Goal: Information Seeking & Learning: Learn about a topic

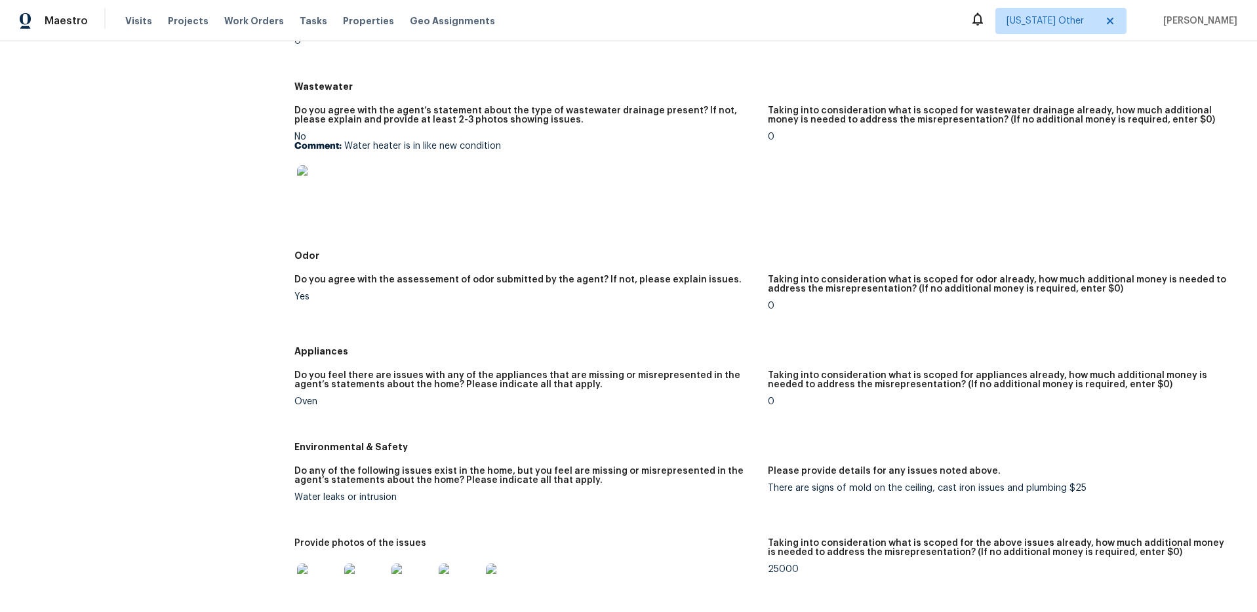
scroll to position [850, 0]
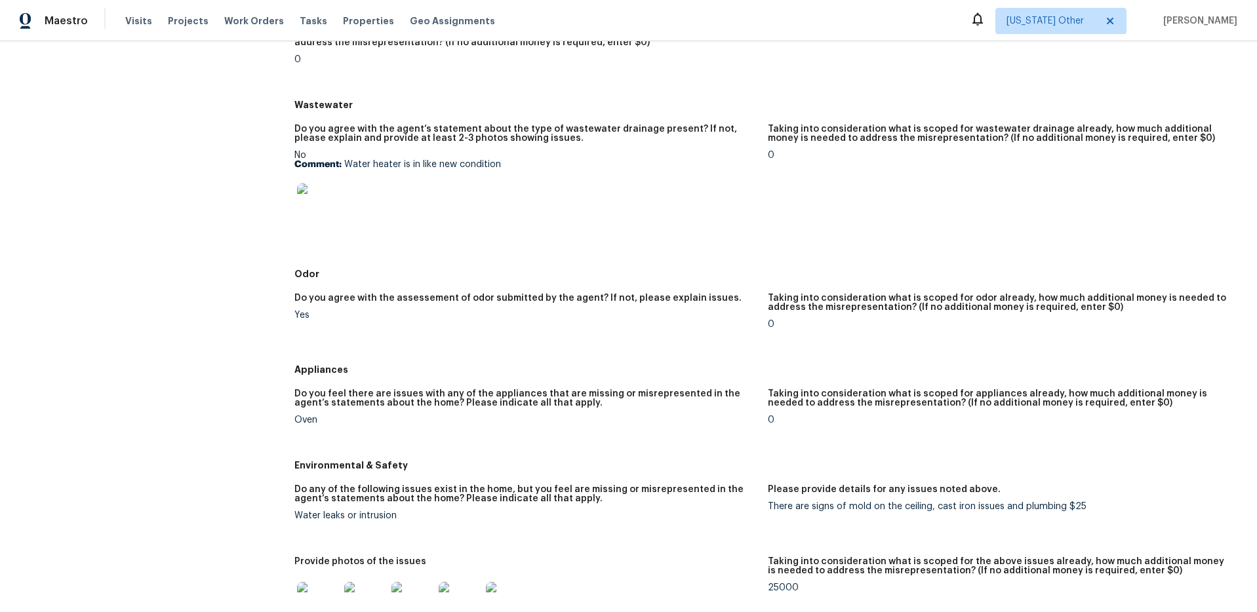
click at [312, 212] on img at bounding box center [318, 205] width 42 height 42
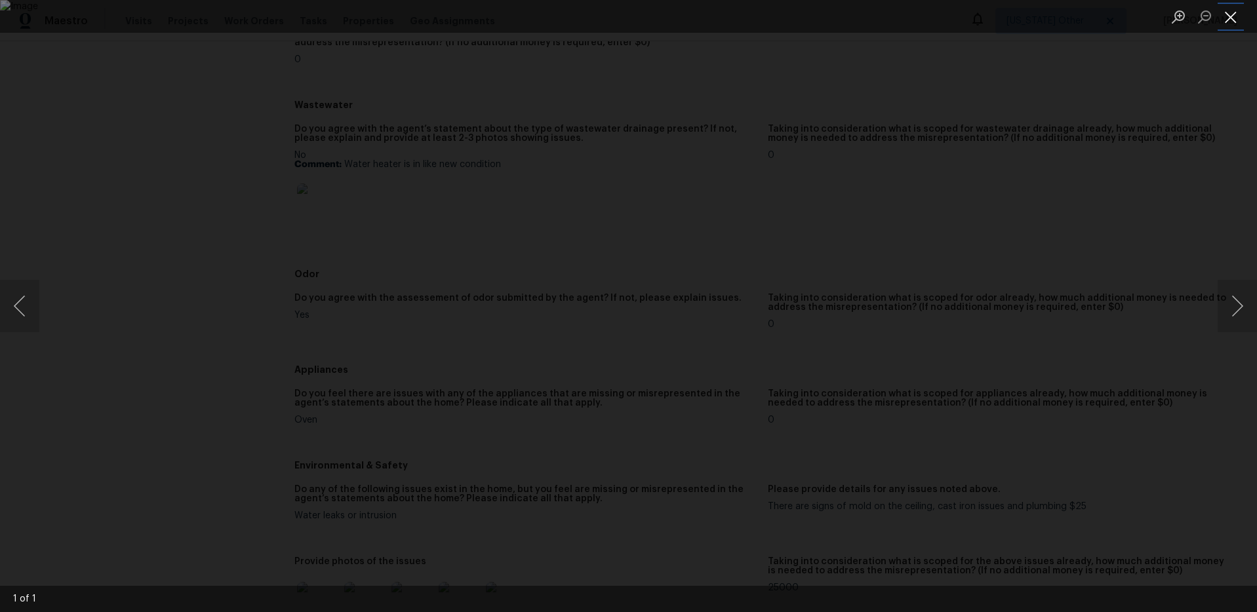
click at [1230, 22] on button "Close lightbox" at bounding box center [1231, 16] width 26 height 23
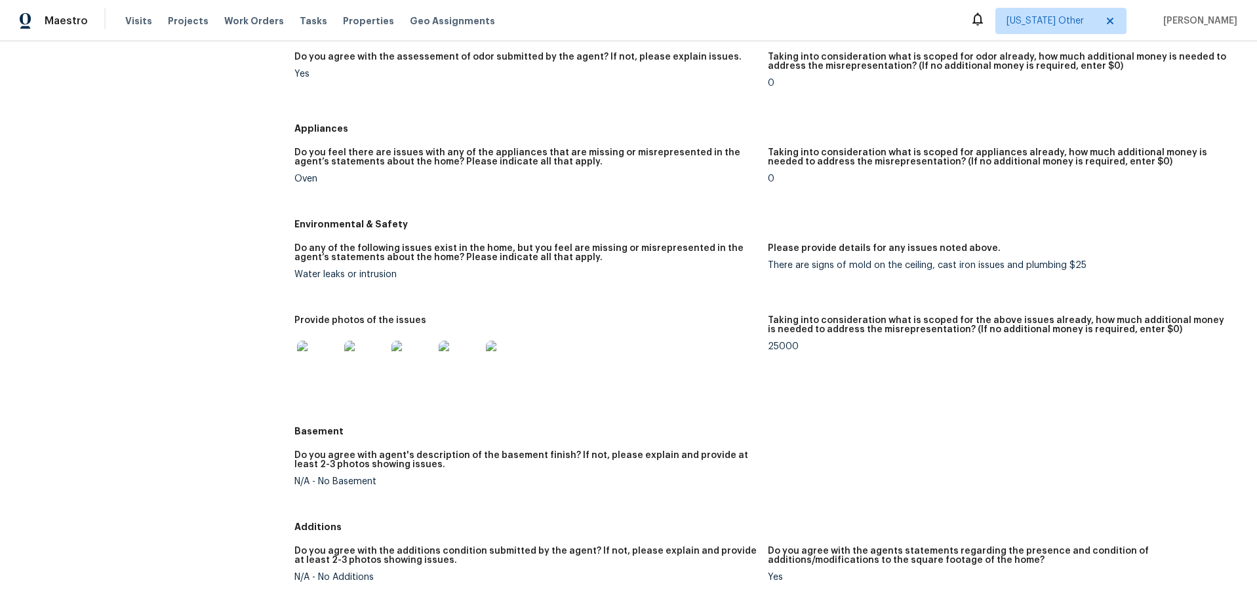
scroll to position [1095, 0]
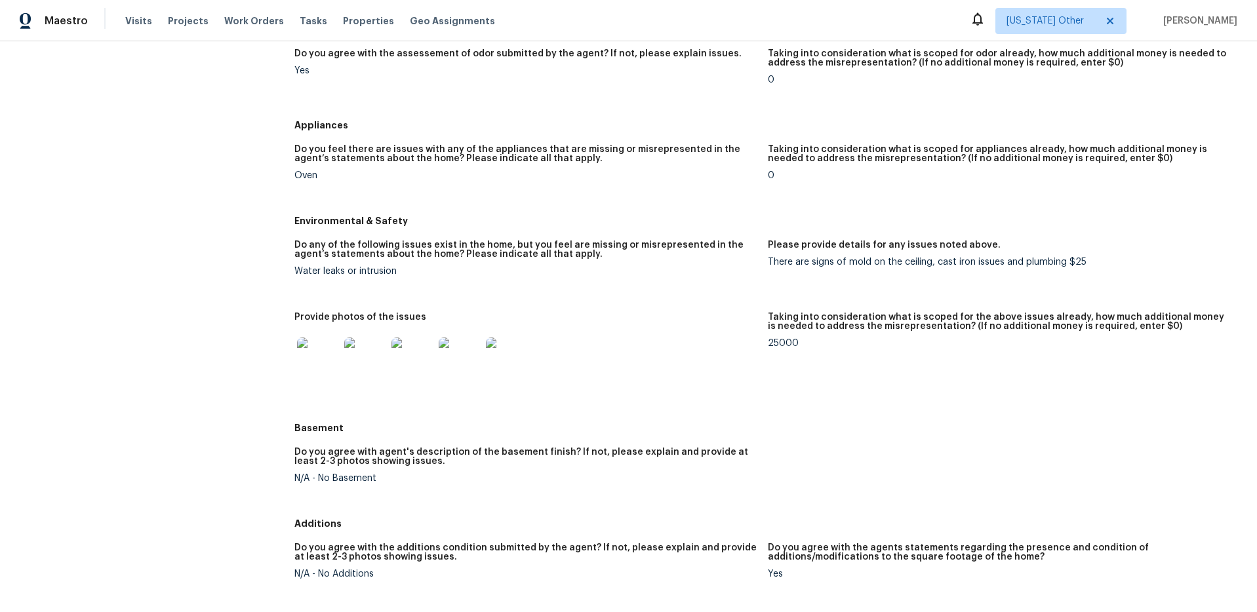
click at [326, 372] on img at bounding box center [318, 359] width 42 height 42
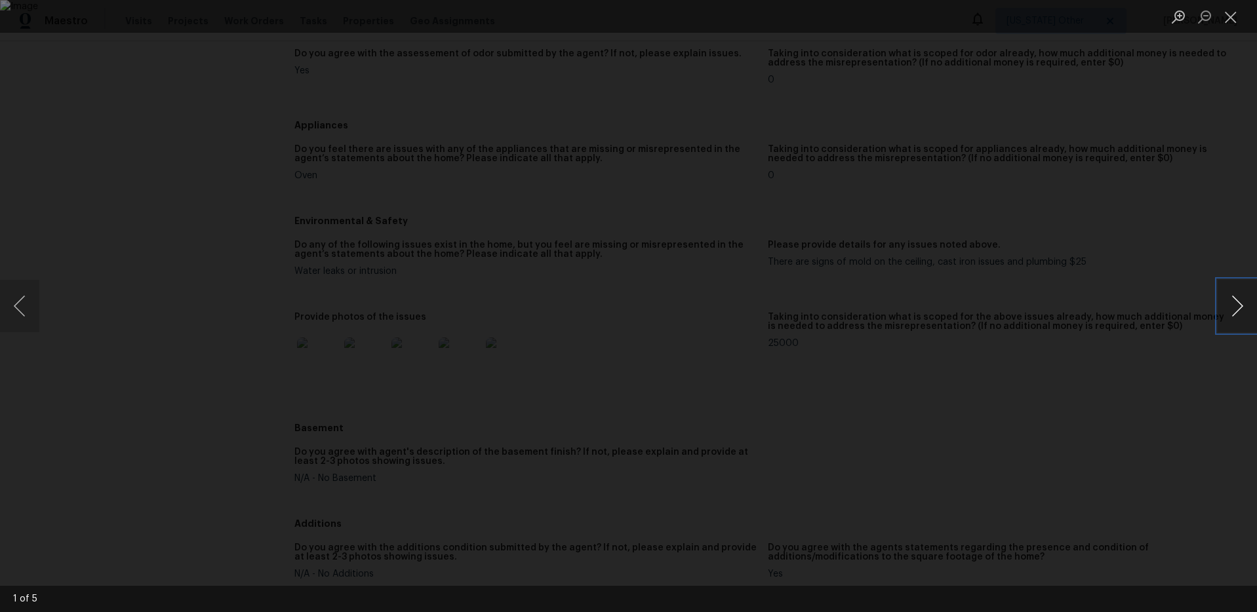
click at [1227, 303] on button "Next image" at bounding box center [1237, 306] width 39 height 52
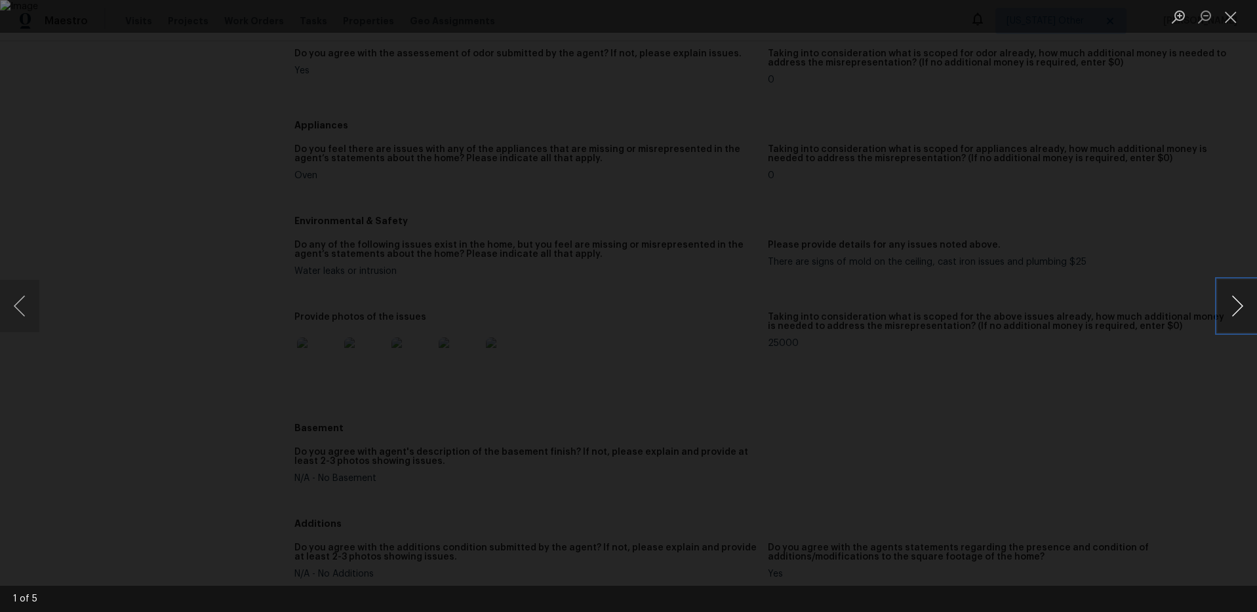
click at [1227, 303] on button "Next image" at bounding box center [1237, 306] width 39 height 52
click at [1237, 20] on button "Close lightbox" at bounding box center [1231, 16] width 26 height 23
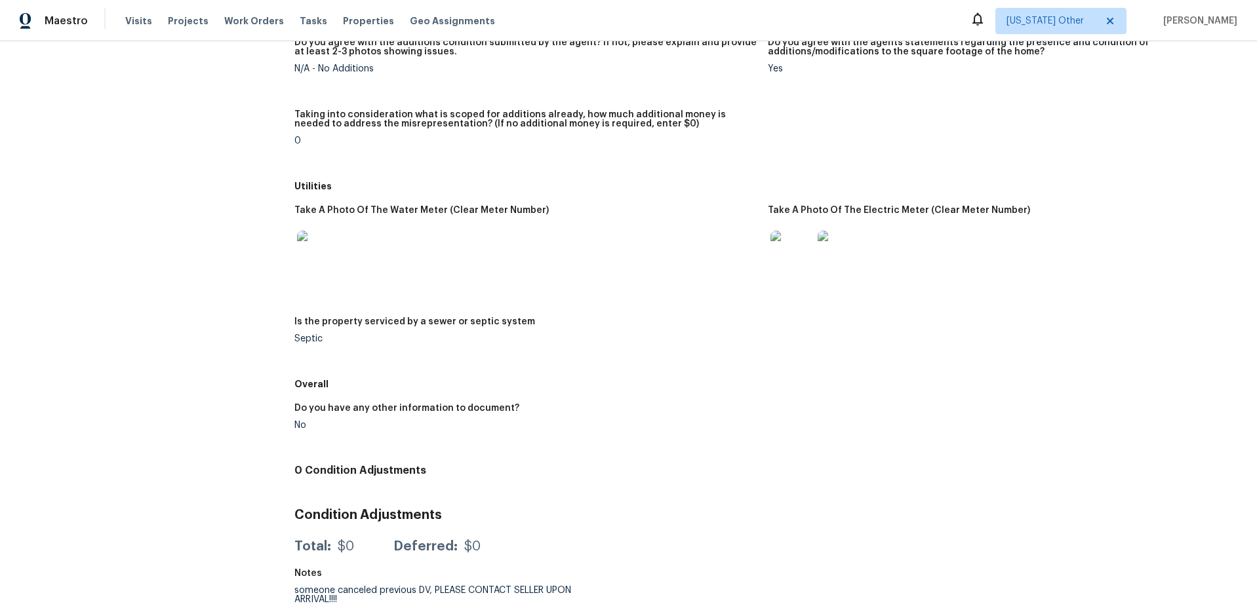
scroll to position [1611, 0]
click at [785, 252] on img at bounding box center [791, 252] width 42 height 42
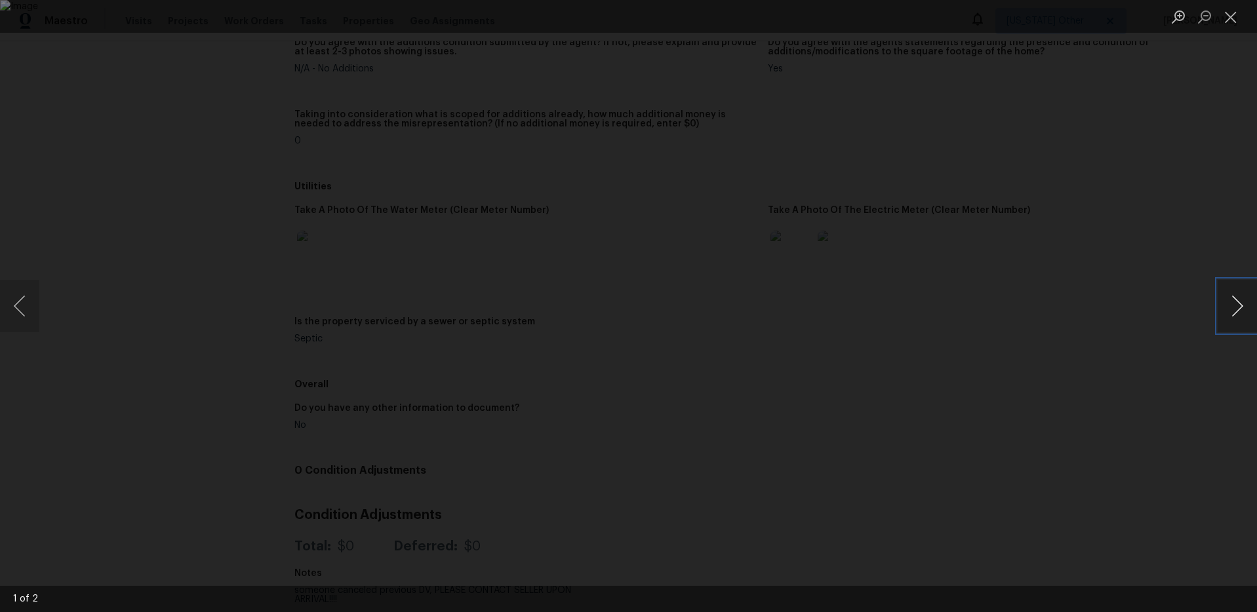
click at [1231, 315] on button "Next image" at bounding box center [1237, 306] width 39 height 52
click at [1227, 16] on button "Close lightbox" at bounding box center [1231, 16] width 26 height 23
